Goal: Complete Application Form: Complete application form

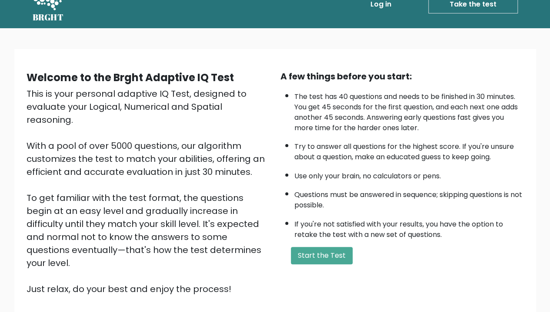
scroll to position [20, 0]
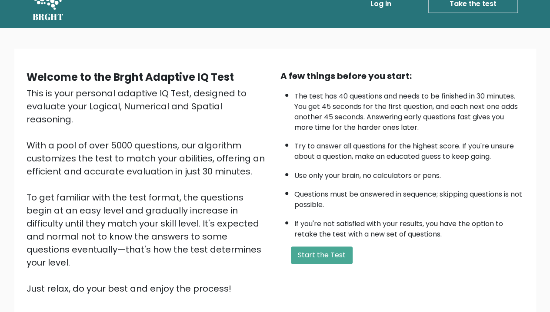
click at [328, 255] on button "Start the Test" at bounding box center [322, 255] width 62 height 17
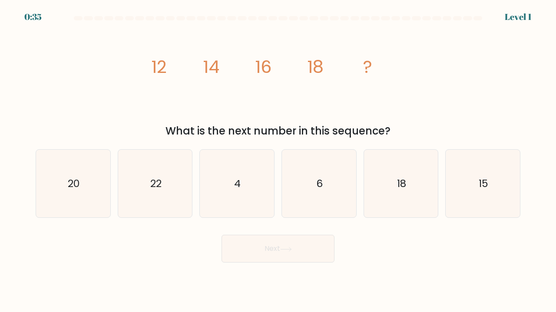
click at [74, 189] on text "20" at bounding box center [74, 183] width 12 height 14
click at [278, 161] on input "a. 20" at bounding box center [278, 158] width 0 height 4
radio input "true"
click at [286, 251] on icon at bounding box center [286, 249] width 12 height 5
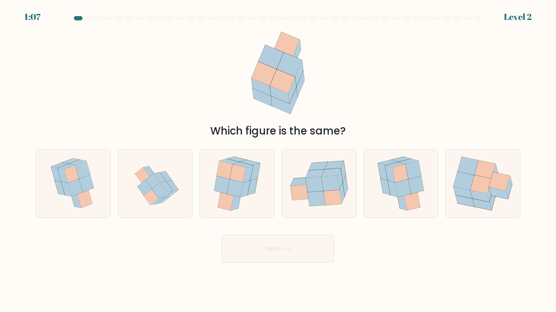
click at [229, 189] on icon at bounding box center [235, 188] width 16 height 18
click at [278, 161] on input "c." at bounding box center [278, 158] width 0 height 4
radio input "true"
click at [297, 248] on button "Next" at bounding box center [278, 249] width 113 height 28
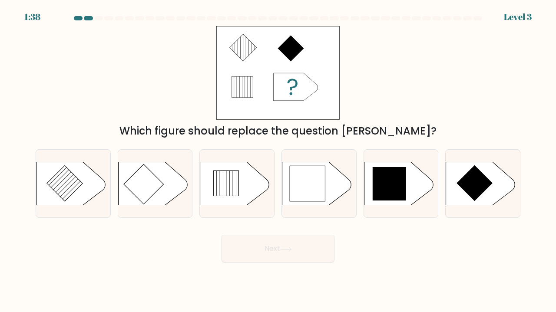
click at [403, 186] on icon at bounding box center [390, 184] width 34 height 34
click at [279, 161] on input "e." at bounding box center [278, 158] width 0 height 4
radio input "true"
click at [292, 249] on icon at bounding box center [286, 249] width 12 height 5
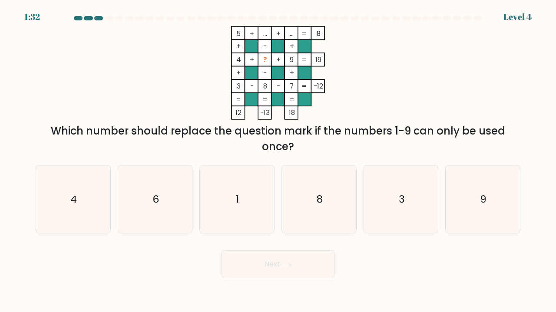
click at [152, 197] on icon "6" at bounding box center [155, 200] width 68 height 68
click at [278, 161] on input "b. 6" at bounding box center [278, 158] width 0 height 4
radio input "true"
click at [279, 263] on button "Next" at bounding box center [278, 265] width 113 height 28
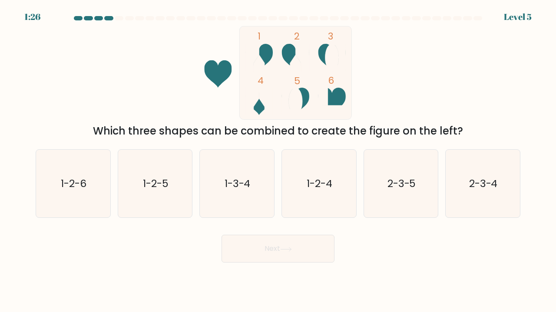
click at [324, 189] on text "1-2-4" at bounding box center [320, 183] width 26 height 14
click at [279, 161] on input "d. 1-2-4" at bounding box center [278, 158] width 0 height 4
radio input "true"
click at [249, 178] on text "1-3-4" at bounding box center [238, 183] width 26 height 14
click at [278, 161] on input "c. 1-3-4" at bounding box center [278, 158] width 0 height 4
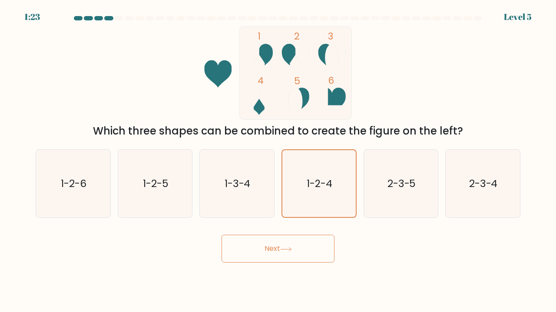
radio input "true"
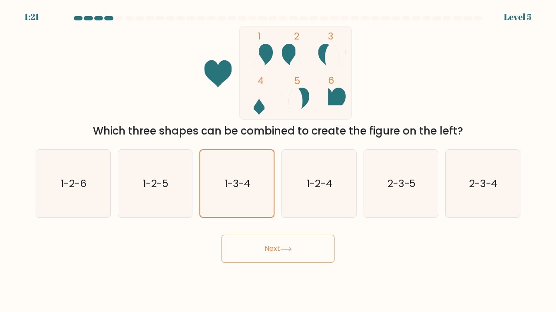
click at [293, 254] on button "Next" at bounding box center [278, 249] width 113 height 28
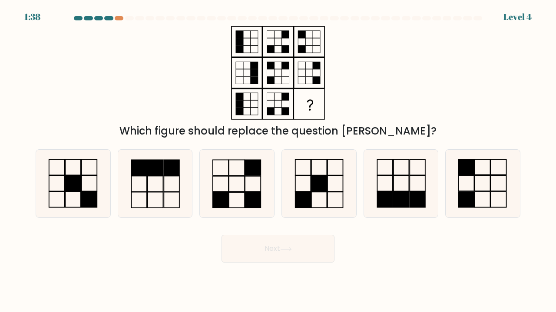
click at [484, 178] on icon at bounding box center [483, 184] width 68 height 68
click at [279, 161] on input "f." at bounding box center [278, 158] width 0 height 4
radio input "true"
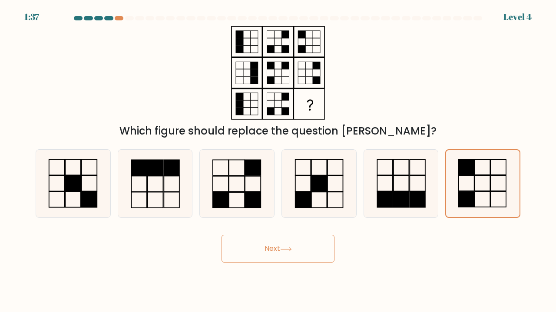
click at [295, 245] on button "Next" at bounding box center [278, 249] width 113 height 28
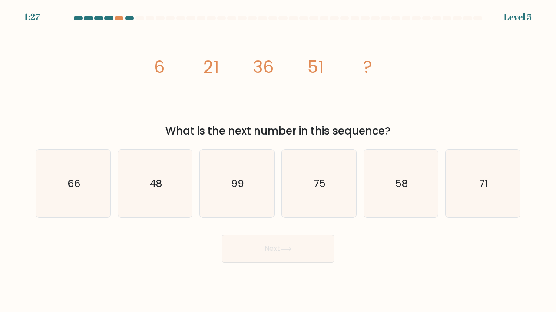
click at [86, 168] on icon "66" at bounding box center [73, 184] width 68 height 68
click at [278, 161] on input "a. 66" at bounding box center [278, 158] width 0 height 4
radio input "true"
click at [291, 246] on button "Next" at bounding box center [278, 249] width 113 height 28
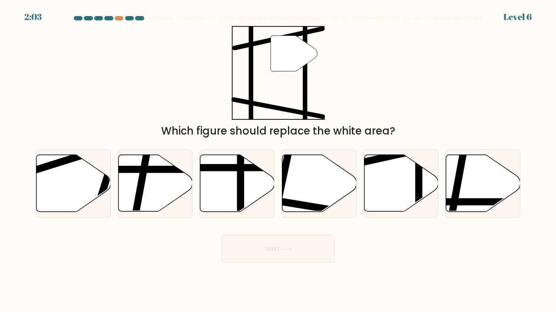
click at [388, 176] on icon at bounding box center [401, 183] width 74 height 57
click at [279, 161] on input "e." at bounding box center [278, 158] width 0 height 4
radio input "true"
click at [289, 256] on button "Next" at bounding box center [278, 249] width 113 height 28
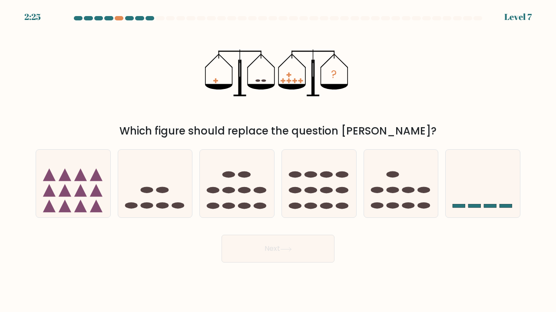
click at [155, 192] on icon at bounding box center [155, 183] width 74 height 61
click at [278, 161] on input "b." at bounding box center [278, 158] width 0 height 4
radio input "true"
click at [286, 246] on button "Next" at bounding box center [278, 249] width 113 height 28
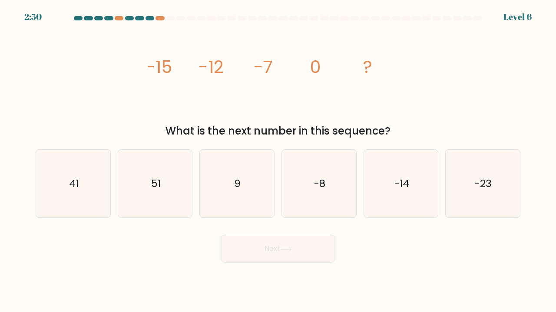
click at [386, 186] on icon "-14" at bounding box center [401, 184] width 68 height 68
click at [279, 161] on input "e. -14" at bounding box center [278, 158] width 0 height 4
radio input "true"
click at [271, 249] on button "Next" at bounding box center [278, 249] width 113 height 28
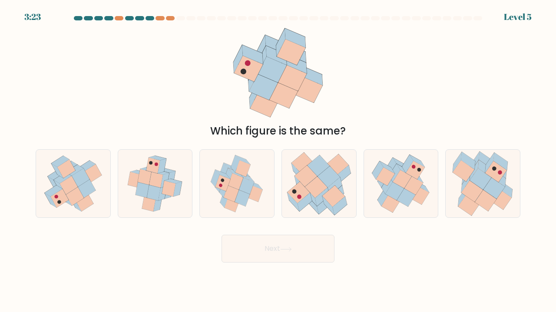
click at [64, 179] on icon at bounding box center [62, 177] width 18 height 11
click at [278, 161] on input "a." at bounding box center [278, 158] width 0 height 4
radio input "true"
click at [281, 254] on button "Next" at bounding box center [278, 249] width 113 height 28
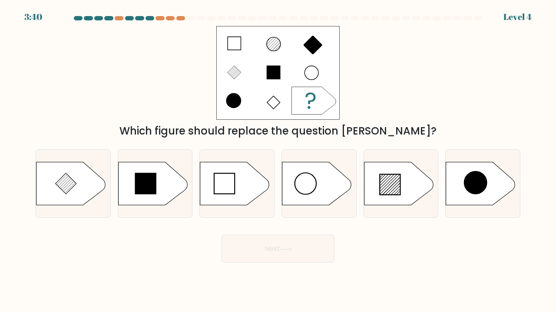
click at [389, 179] on icon at bounding box center [390, 184] width 21 height 21
click at [279, 161] on input "e." at bounding box center [278, 158] width 0 height 4
radio input "true"
click at [298, 249] on button "Next" at bounding box center [278, 249] width 113 height 28
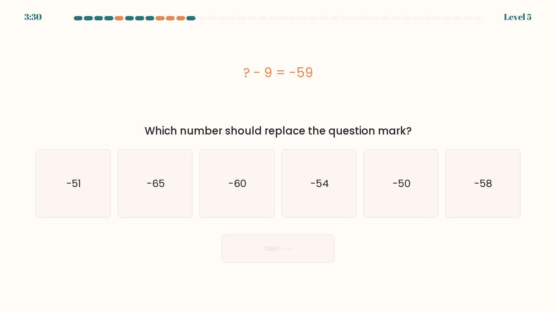
click at [147, 186] on text "-65" at bounding box center [156, 183] width 18 height 14
click at [278, 161] on input "b. -65" at bounding box center [278, 158] width 0 height 4
radio input "true"
click at [288, 251] on icon at bounding box center [286, 249] width 12 height 5
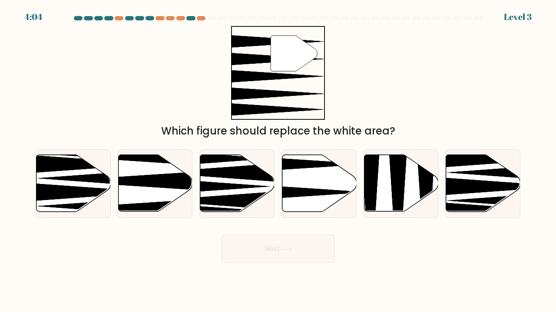
click at [311, 186] on icon at bounding box center [319, 183] width 74 height 57
click at [279, 161] on input "d." at bounding box center [278, 158] width 0 height 4
radio input "true"
click at [288, 252] on icon at bounding box center [286, 249] width 12 height 5
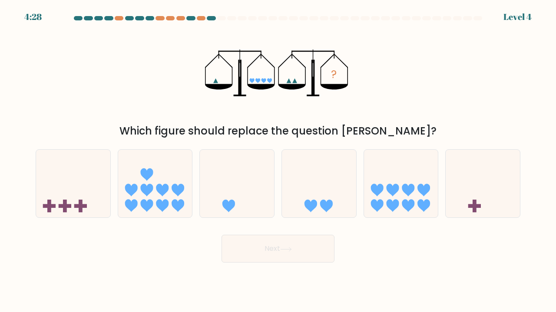
click at [403, 197] on icon at bounding box center [401, 183] width 74 height 61
click at [279, 161] on input "e." at bounding box center [278, 158] width 0 height 4
radio input "true"
click at [275, 249] on button "Next" at bounding box center [278, 249] width 113 height 28
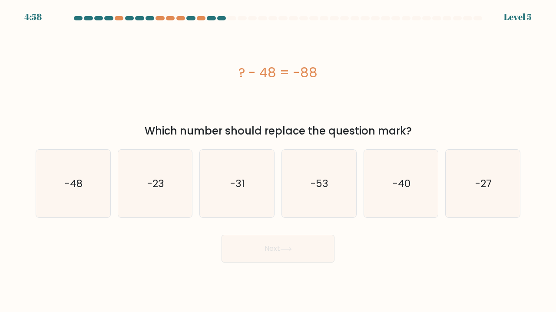
click at [391, 189] on icon "-40" at bounding box center [401, 184] width 68 height 68
click at [279, 161] on input "e. -40" at bounding box center [278, 158] width 0 height 4
radio input "true"
click at [259, 249] on button "Next" at bounding box center [278, 249] width 113 height 28
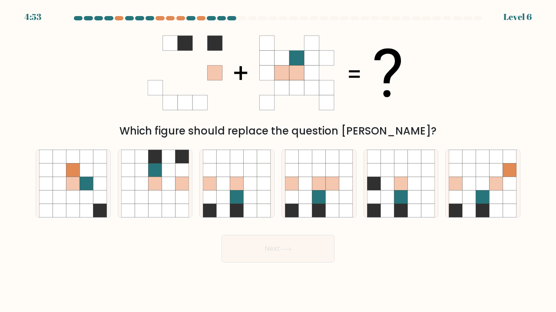
click at [331, 184] on icon at bounding box center [332, 183] width 13 height 13
click at [279, 161] on input "d." at bounding box center [278, 158] width 0 height 4
radio input "true"
click at [280, 244] on button "Next" at bounding box center [278, 249] width 113 height 28
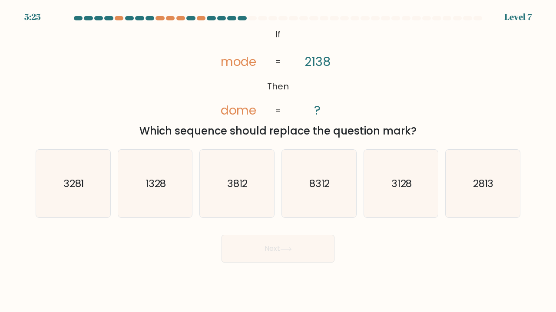
click at [96, 173] on icon "3281" at bounding box center [73, 184] width 68 height 68
click at [278, 161] on input "a. 3281" at bounding box center [278, 158] width 0 height 4
radio input "true"
click at [299, 249] on button "Next" at bounding box center [278, 249] width 113 height 28
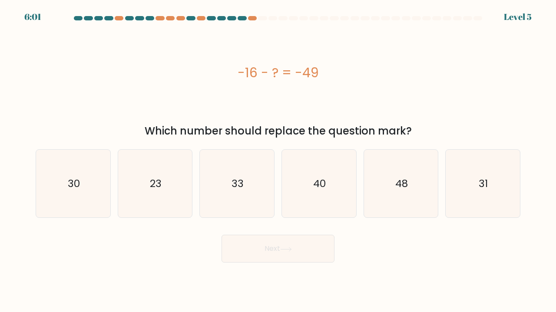
click at [324, 178] on text "40" at bounding box center [319, 183] width 13 height 14
click at [279, 161] on input "d. 40" at bounding box center [278, 158] width 0 height 4
radio input "true"
click at [293, 255] on button "Next" at bounding box center [278, 249] width 113 height 28
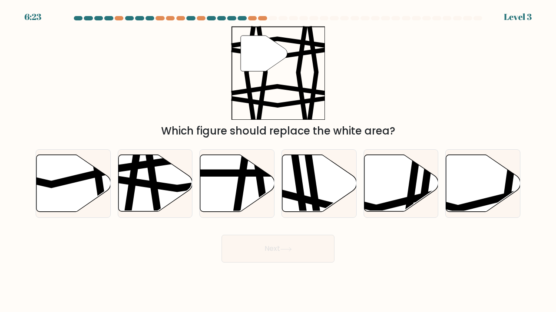
click at [156, 197] on icon at bounding box center [152, 214] width 11 height 149
click at [278, 161] on input "b." at bounding box center [278, 158] width 0 height 4
radio input "true"
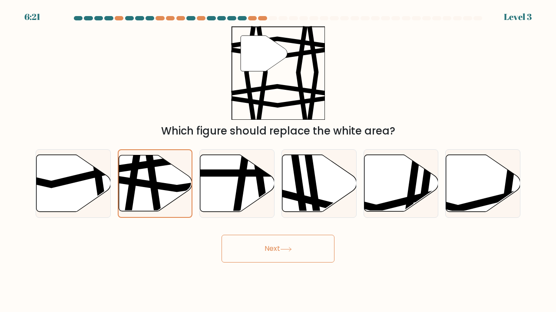
click at [278, 251] on button "Next" at bounding box center [278, 249] width 113 height 28
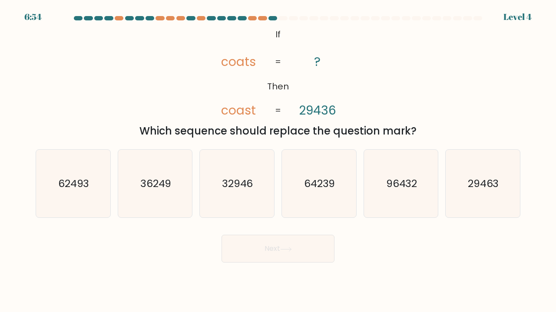
click at [249, 169] on icon "32946" at bounding box center [237, 184] width 68 height 68
click at [278, 161] on input "c. 32946" at bounding box center [278, 158] width 0 height 4
radio input "true"
click at [262, 246] on button "Next" at bounding box center [278, 249] width 113 height 28
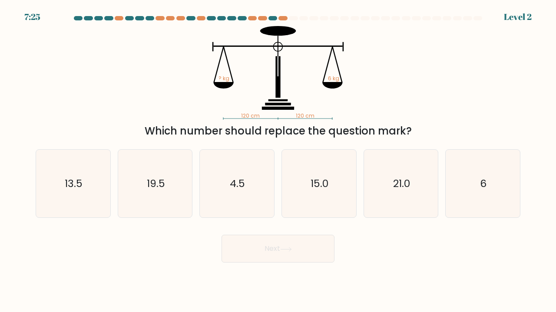
click at [490, 188] on icon "6" at bounding box center [483, 184] width 68 height 68
click at [279, 161] on input "f. 6" at bounding box center [278, 158] width 0 height 4
radio input "true"
click at [288, 252] on button "Next" at bounding box center [278, 249] width 113 height 28
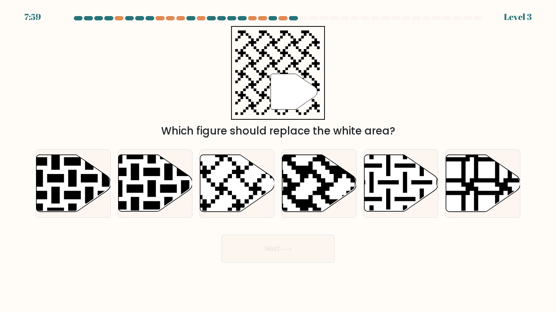
click at [226, 173] on icon at bounding box center [237, 183] width 74 height 57
click at [278, 161] on input "c." at bounding box center [278, 158] width 0 height 4
radio input "true"
click at [277, 244] on button "Next" at bounding box center [278, 249] width 113 height 28
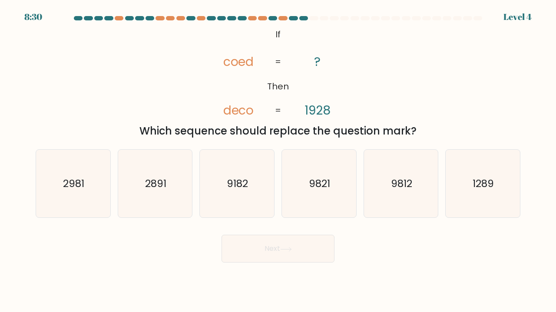
click at [489, 178] on text "1289" at bounding box center [483, 183] width 21 height 14
click at [279, 161] on input "f. 1289" at bounding box center [278, 158] width 0 height 4
radio input "true"
click at [286, 246] on button "Next" at bounding box center [278, 249] width 113 height 28
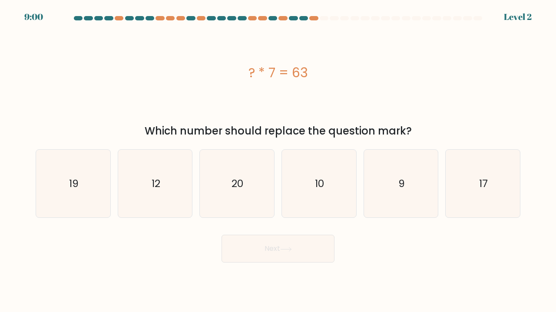
click at [405, 192] on icon "9" at bounding box center [401, 184] width 68 height 68
click at [279, 161] on input "e. 9" at bounding box center [278, 158] width 0 height 4
radio input "true"
click at [265, 246] on button "Next" at bounding box center [278, 249] width 113 height 28
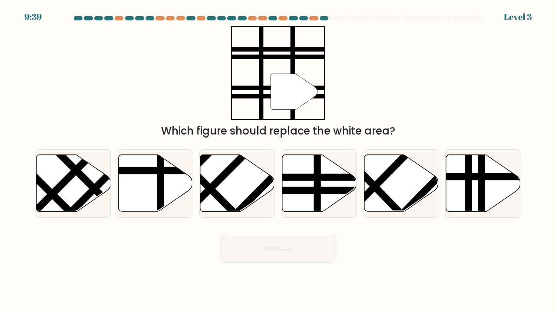
click at [317, 168] on line at bounding box center [317, 153] width 0 height 149
click at [279, 161] on input "d." at bounding box center [278, 158] width 0 height 4
radio input "true"
click at [308, 251] on button "Next" at bounding box center [278, 249] width 113 height 28
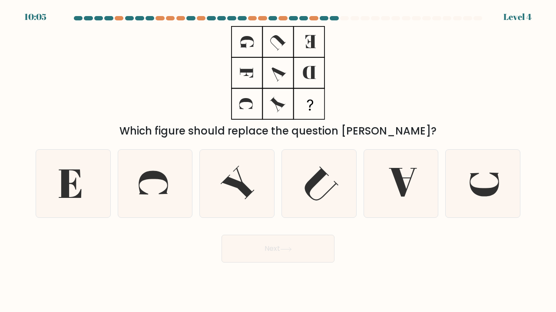
click at [163, 182] on icon at bounding box center [155, 184] width 68 height 68
click at [278, 161] on input "b." at bounding box center [278, 158] width 0 height 4
radio input "true"
click at [268, 253] on button "Next" at bounding box center [278, 249] width 113 height 28
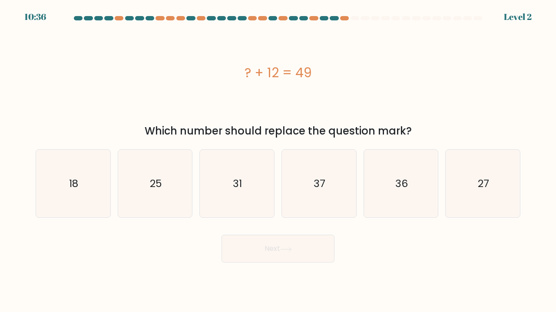
click at [322, 175] on icon "37" at bounding box center [319, 184] width 68 height 68
click at [279, 161] on input "d. 37" at bounding box center [278, 158] width 0 height 4
radio input "true"
click at [272, 253] on button "Next" at bounding box center [278, 249] width 113 height 28
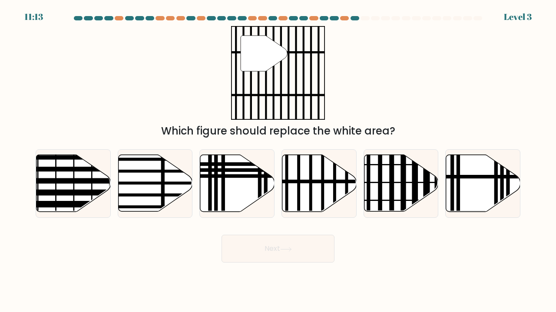
click at [331, 173] on icon at bounding box center [319, 183] width 74 height 57
click at [279, 161] on input "d." at bounding box center [278, 158] width 0 height 4
radio input "true"
click at [272, 248] on button "Next" at bounding box center [278, 249] width 113 height 28
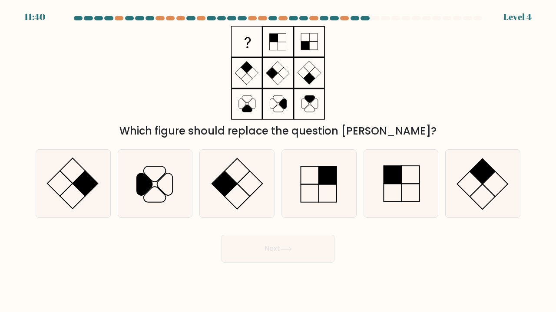
click at [315, 170] on icon at bounding box center [319, 184] width 68 height 68
click at [279, 161] on input "d." at bounding box center [278, 158] width 0 height 4
radio input "true"
click at [272, 245] on button "Next" at bounding box center [278, 249] width 113 height 28
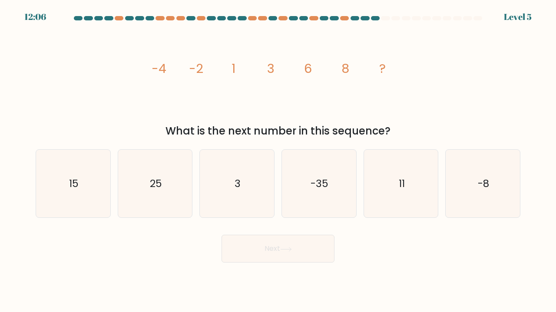
click at [397, 207] on icon "11" at bounding box center [401, 184] width 68 height 68
click at [279, 161] on input "e. 11" at bounding box center [278, 158] width 0 height 4
radio input "true"
click at [290, 255] on button "Next" at bounding box center [278, 249] width 113 height 28
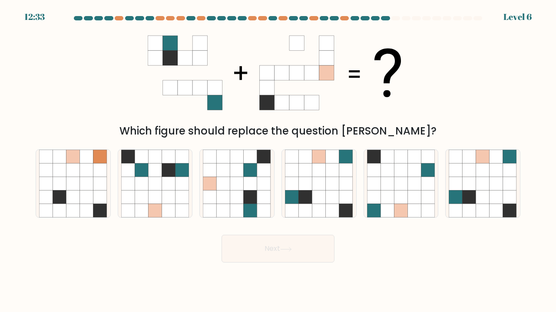
click at [260, 186] on icon at bounding box center [263, 183] width 13 height 13
click at [278, 161] on input "c." at bounding box center [278, 158] width 0 height 4
radio input "true"
click at [265, 252] on button "Next" at bounding box center [278, 249] width 113 height 28
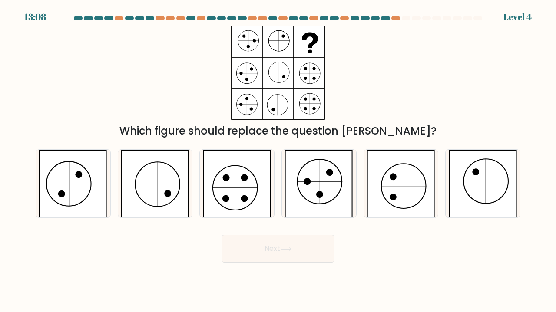
click at [238, 200] on icon at bounding box center [237, 184] width 69 height 68
click at [278, 161] on input "c." at bounding box center [278, 158] width 0 height 4
radio input "true"
click at [287, 247] on icon at bounding box center [286, 249] width 12 height 5
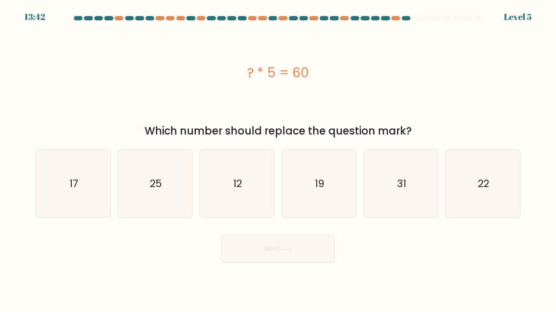
click at [241, 172] on icon "12" at bounding box center [237, 184] width 68 height 68
click at [278, 161] on input "c. 12" at bounding box center [278, 158] width 0 height 4
radio input "true"
click at [283, 250] on icon at bounding box center [286, 249] width 12 height 5
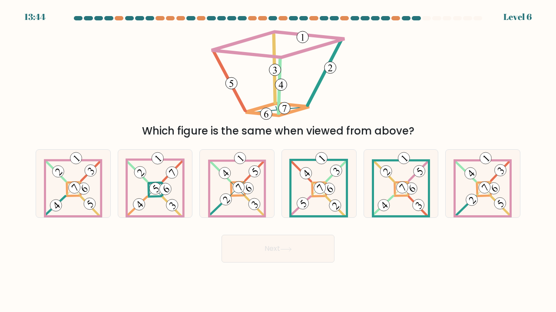
click at [241, 176] on icon at bounding box center [237, 184] width 58 height 68
click at [278, 161] on input "c." at bounding box center [278, 158] width 0 height 4
radio input "true"
click at [276, 247] on button "Next" at bounding box center [278, 249] width 113 height 28
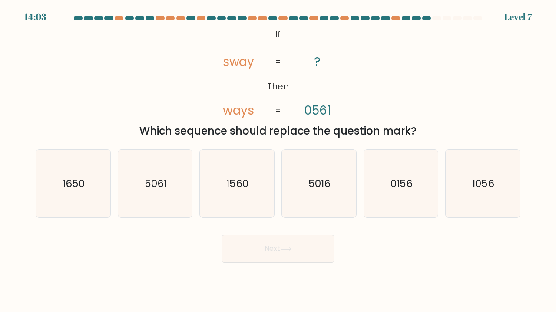
click at [484, 182] on text "1056" at bounding box center [484, 183] width 22 height 14
click at [279, 161] on input "f. 1056" at bounding box center [278, 158] width 0 height 4
radio input "true"
click at [289, 246] on button "Next" at bounding box center [278, 249] width 113 height 28
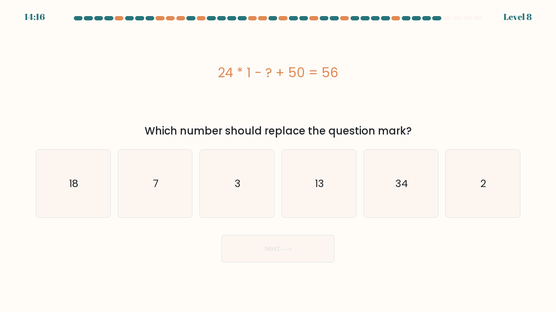
click at [91, 186] on icon "18" at bounding box center [73, 184] width 68 height 68
click at [278, 161] on input "a. 18" at bounding box center [278, 158] width 0 height 4
radio input "true"
click at [305, 247] on button "Next" at bounding box center [278, 249] width 113 height 28
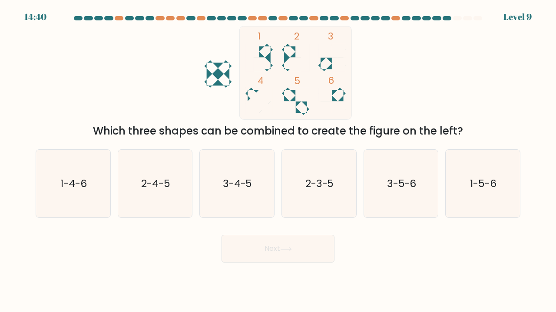
click at [474, 188] on text "1-5-6" at bounding box center [484, 183] width 27 height 14
click at [279, 161] on input "f. 1-5-6" at bounding box center [278, 158] width 0 height 4
radio input "true"
click at [291, 248] on icon at bounding box center [286, 249] width 12 height 5
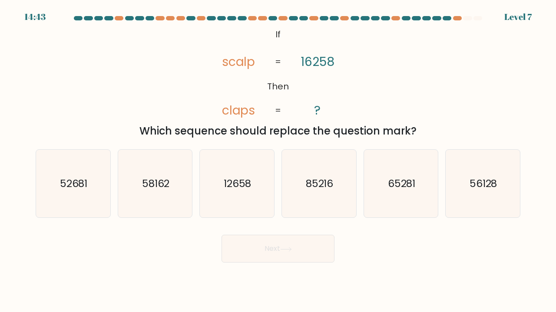
click at [406, 191] on icon "65281" at bounding box center [401, 184] width 68 height 68
click at [279, 161] on input "e. 65281" at bounding box center [278, 158] width 0 height 4
radio input "true"
click at [279, 254] on button "Next" at bounding box center [278, 249] width 113 height 28
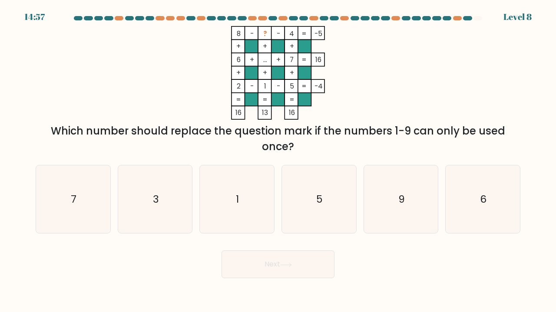
click at [391, 187] on icon "9" at bounding box center [401, 200] width 68 height 68
click at [279, 161] on input "e. 9" at bounding box center [278, 158] width 0 height 4
radio input "true"
click at [272, 271] on button "Next" at bounding box center [278, 265] width 113 height 28
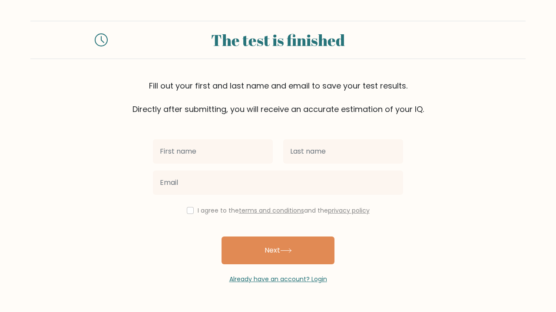
click at [216, 155] on input "text" at bounding box center [213, 151] width 120 height 24
type input "Joshua"
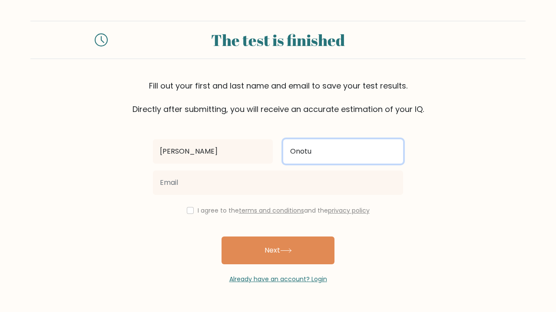
type input "Onotu"
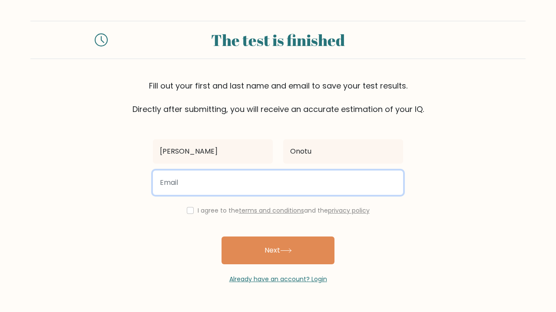
click at [208, 179] on input "email" at bounding box center [278, 183] width 250 height 24
type input "joshuaonottu@gmail.com"
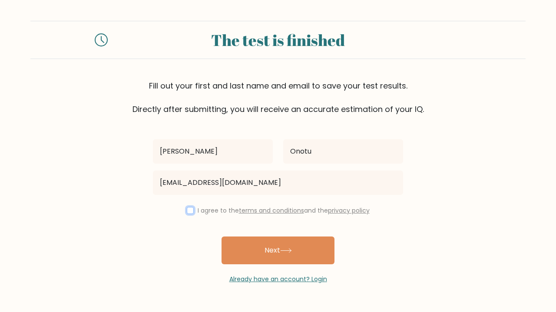
click at [190, 208] on input "checkbox" at bounding box center [190, 210] width 7 height 7
checkbox input "true"
click at [286, 255] on button "Next" at bounding box center [278, 251] width 113 height 28
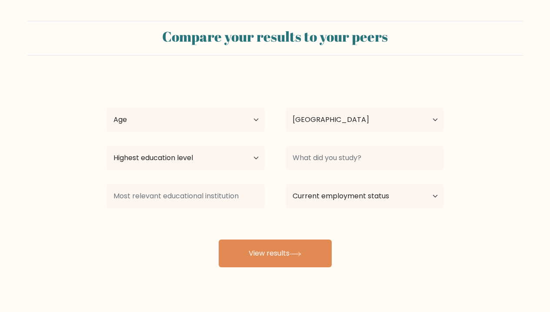
select select "NG"
click at [231, 121] on select "Age Under 18 years old 18-24 years old 25-34 years old 35-44 years old 45-54 ye…" at bounding box center [185, 120] width 158 height 24
select select "25_34"
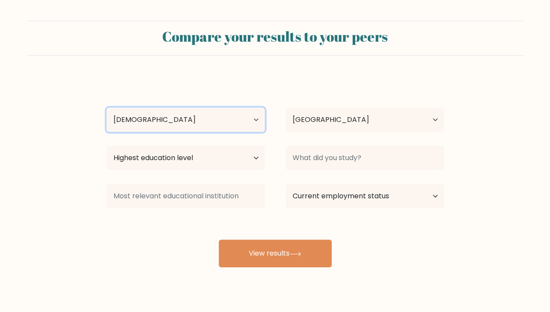
click at [106, 108] on select "Age Under 18 years old 18-24 years old 25-34 years old 35-44 years old 45-54 ye…" at bounding box center [185, 120] width 158 height 24
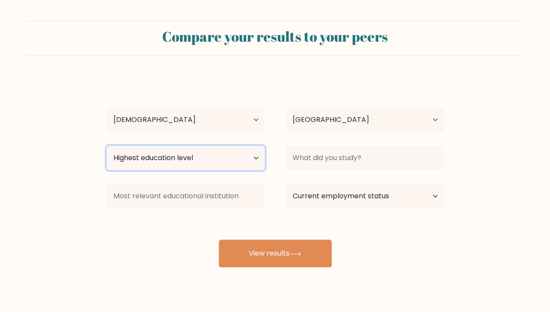
click at [212, 159] on select "Highest education level No schooling Primary Lower Secondary Upper Secondary Oc…" at bounding box center [185, 158] width 158 height 24
select select "bachelors_degree"
click at [106, 146] on select "Highest education level No schooling Primary Lower Secondary Upper Secondary Oc…" at bounding box center [185, 158] width 158 height 24
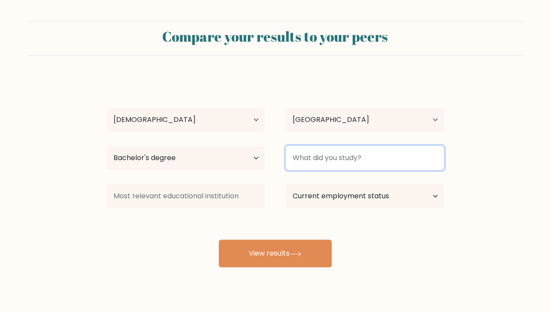
click at [333, 157] on input at bounding box center [364, 158] width 158 height 24
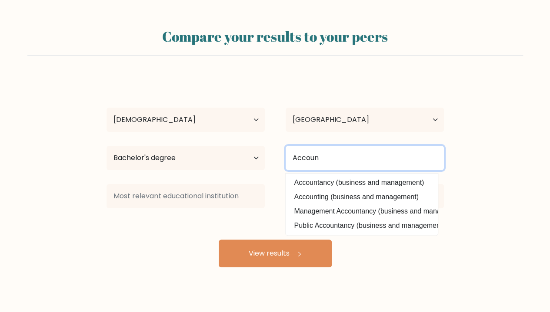
type input "Accoun"
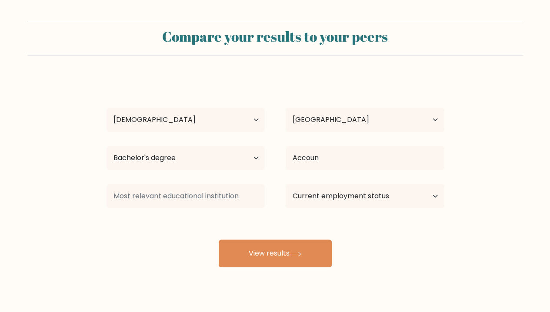
click at [325, 198] on div "Joshua Onotu Age Under 18 years old 18-24 years old 25-34 years old 35-44 years…" at bounding box center [275, 171] width 348 height 191
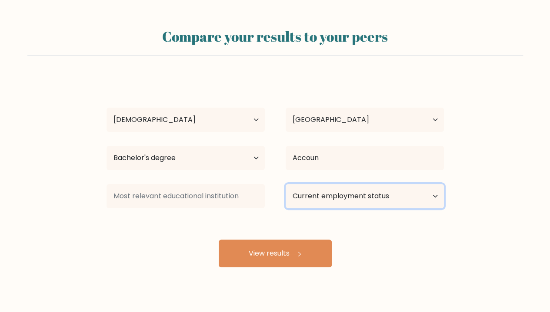
click at [333, 199] on select "Current employment status Employed Student Retired Other / prefer not to answer" at bounding box center [364, 196] width 158 height 24
click at [285, 184] on select "Current employment status Employed Student Retired Other / prefer not to answer" at bounding box center [364, 196] width 158 height 24
click at [318, 203] on select "Current employment status Employed Student Retired Other / prefer not to answer" at bounding box center [364, 196] width 158 height 24
select select "employed"
click at [285, 184] on select "Current employment status Employed Student Retired Other / prefer not to answer" at bounding box center [364, 196] width 158 height 24
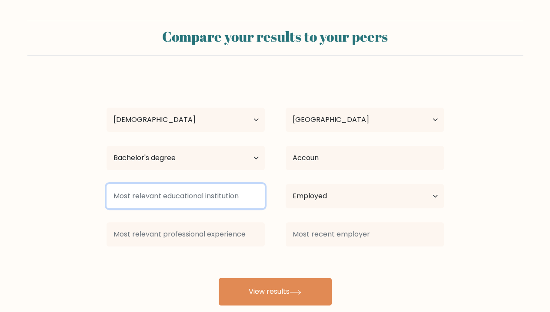
click at [225, 193] on input at bounding box center [185, 196] width 158 height 24
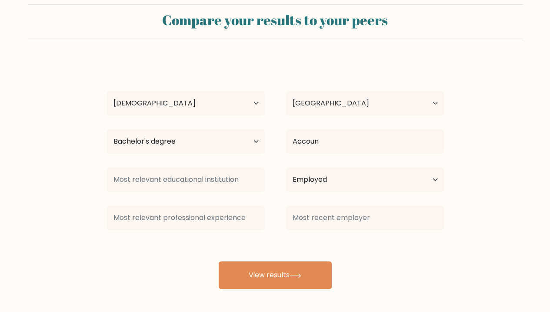
click at [293, 272] on button "View results" at bounding box center [275, 276] width 113 height 28
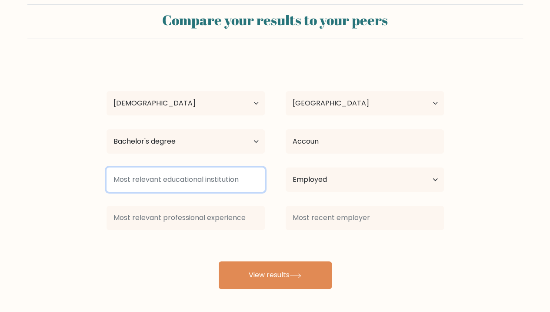
click at [189, 180] on input at bounding box center [185, 180] width 158 height 24
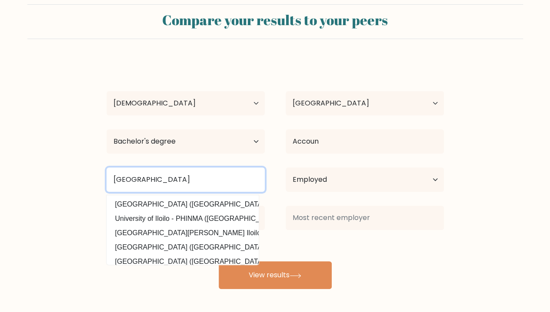
type input "University of ilo"
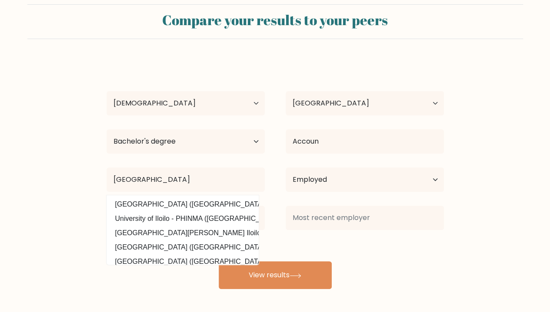
click at [159, 204] on div "Joshua Onotu Age Under 18 years old 18-24 years old 25-34 years old 35-44 years…" at bounding box center [275, 174] width 348 height 229
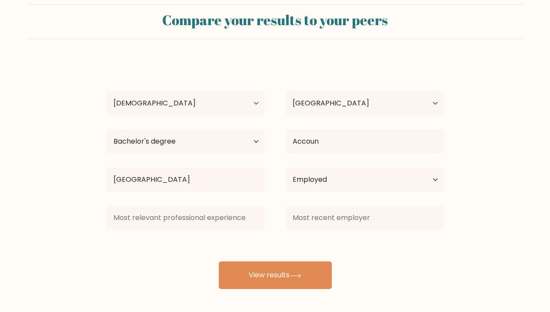
click at [282, 283] on button "View results" at bounding box center [275, 276] width 113 height 28
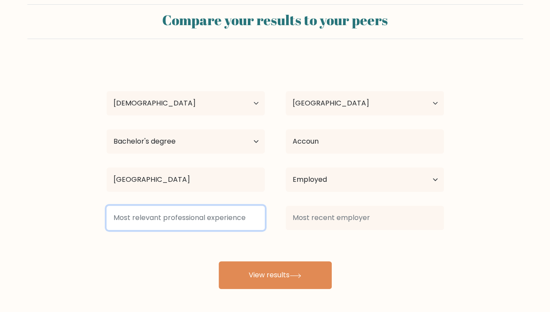
click at [215, 217] on input at bounding box center [185, 218] width 158 height 24
type input "H"
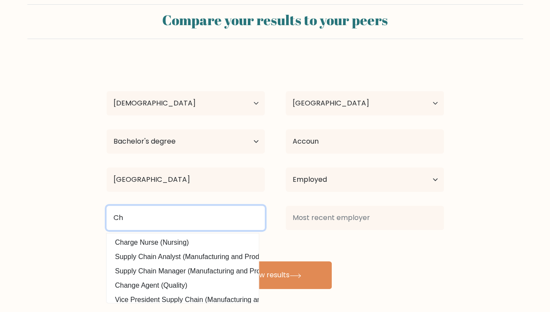
type input "C"
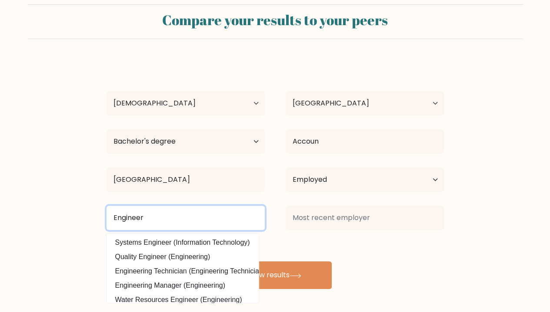
type input "Engineer"
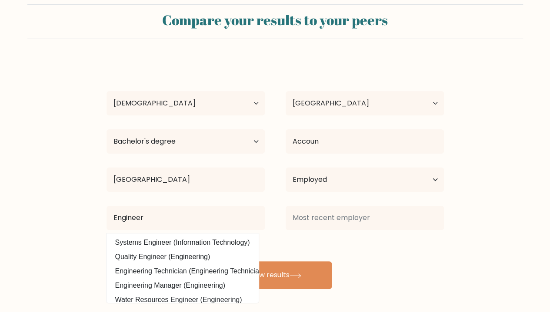
click at [183, 239] on div "Joshua Onotu Age Under 18 years old 18-24 years old 25-34 years old 35-44 years…" at bounding box center [275, 174] width 348 height 229
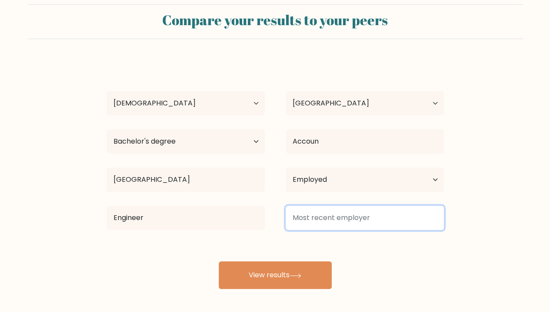
click at [331, 211] on input at bounding box center [364, 218] width 158 height 24
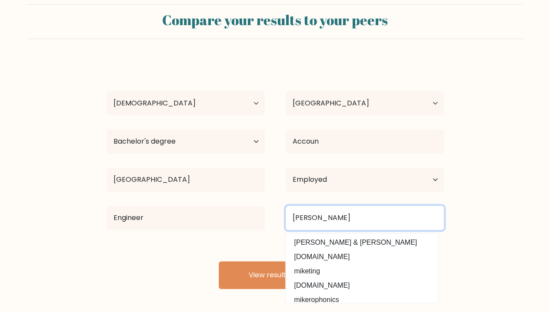
type input "Mike"
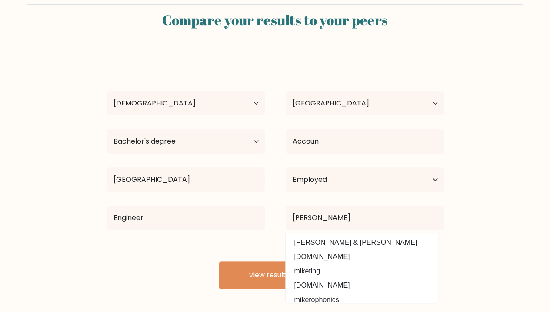
click at [264, 275] on button "View results" at bounding box center [275, 276] width 113 height 28
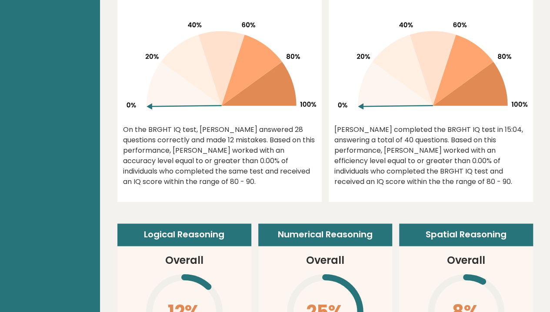
scroll to position [462, 0]
